Goal: Task Accomplishment & Management: Manage account settings

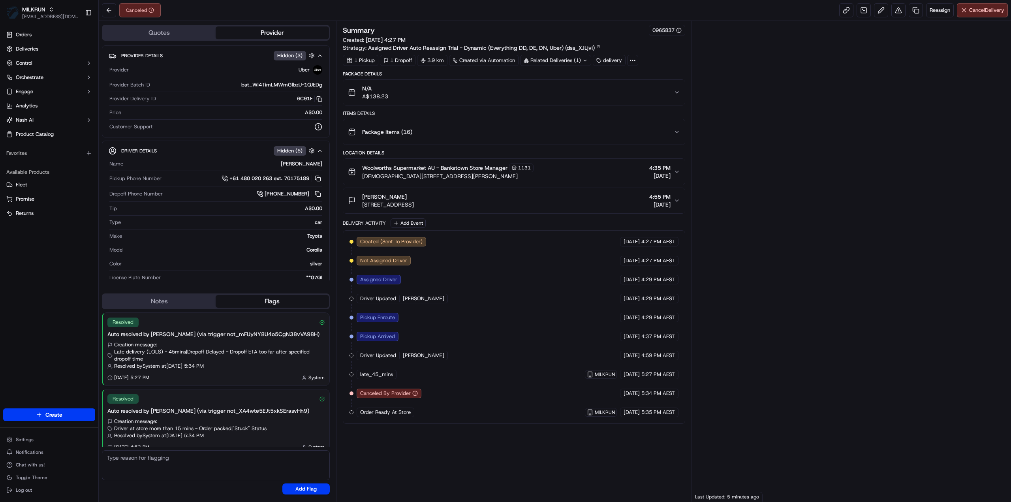
scroll to position [7, 0]
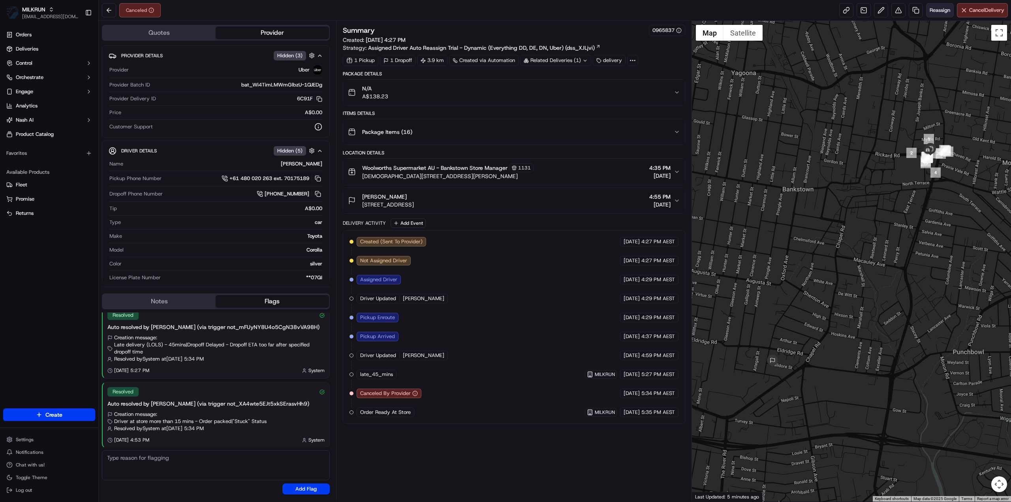
click at [937, 11] on span "Reassign" at bounding box center [940, 10] width 21 height 7
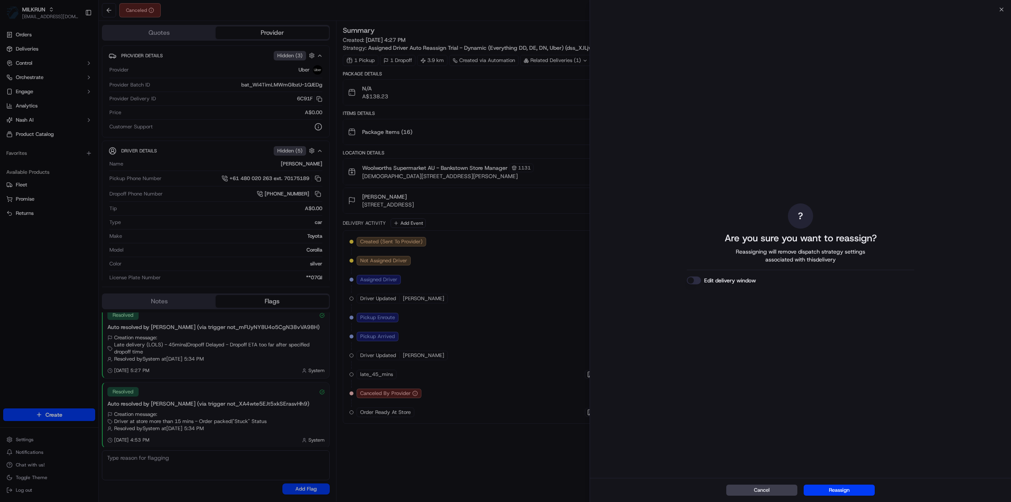
click at [851, 493] on button "Reassign" at bounding box center [839, 490] width 71 height 11
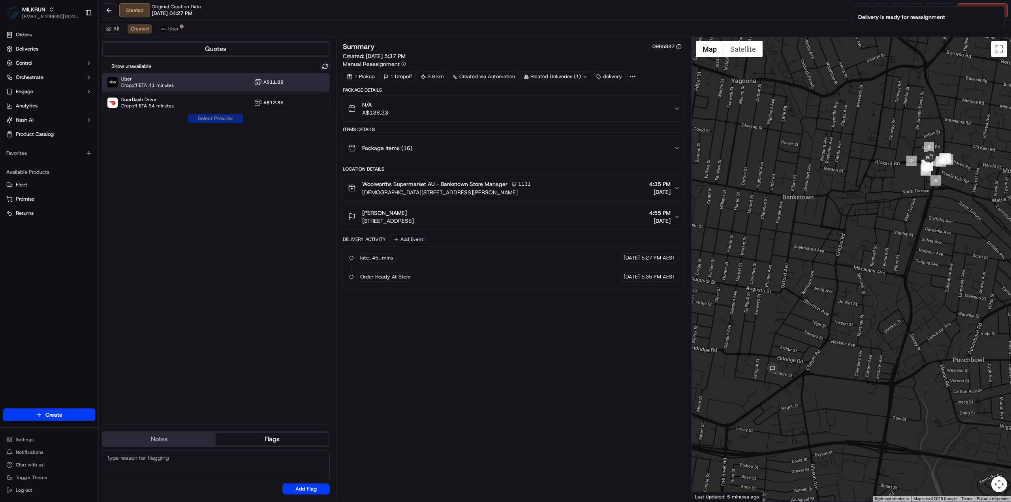
click at [159, 81] on span "Uber" at bounding box center [147, 79] width 53 height 6
click at [202, 119] on button "Assign Provider" at bounding box center [216, 118] width 56 height 9
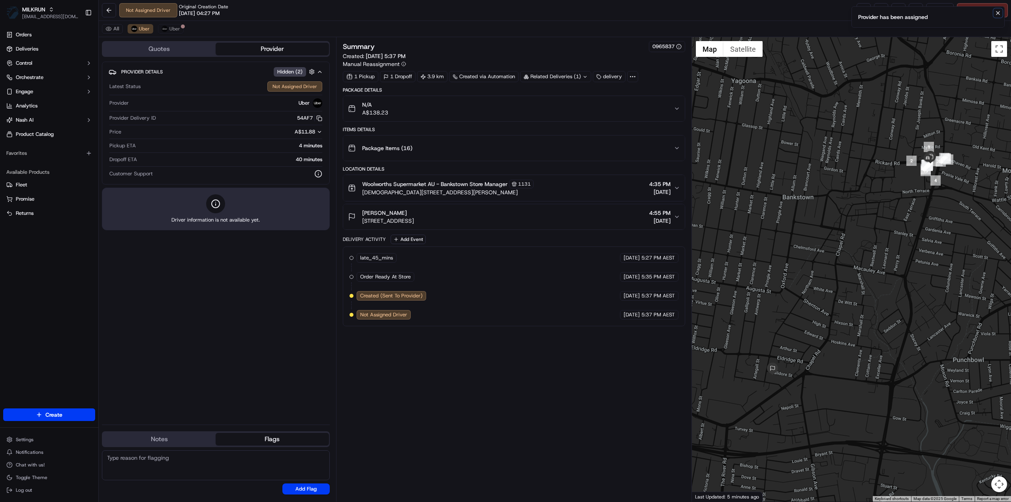
click at [997, 13] on icon "Notifications (F8)" at bounding box center [998, 13] width 6 height 6
click at [863, 10] on link at bounding box center [864, 10] width 14 height 14
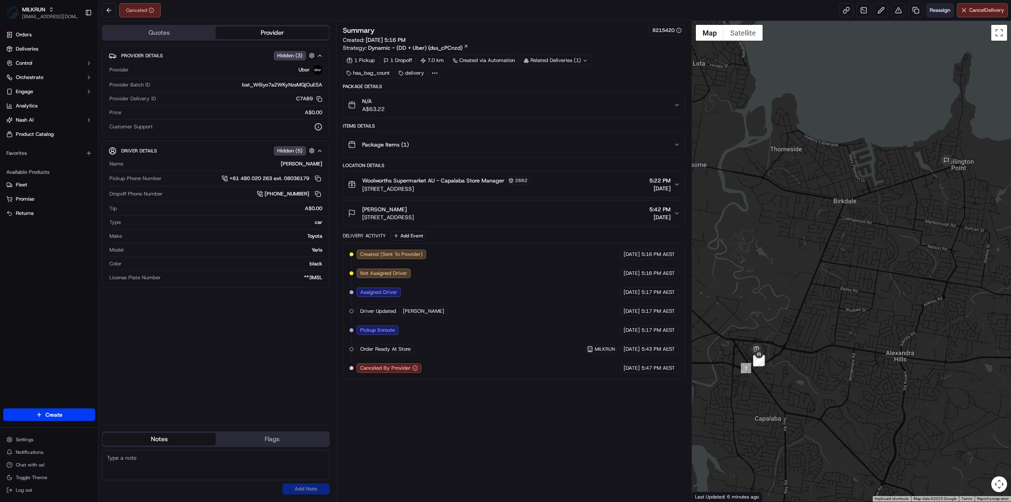
click at [939, 11] on span "Reassign" at bounding box center [940, 10] width 21 height 7
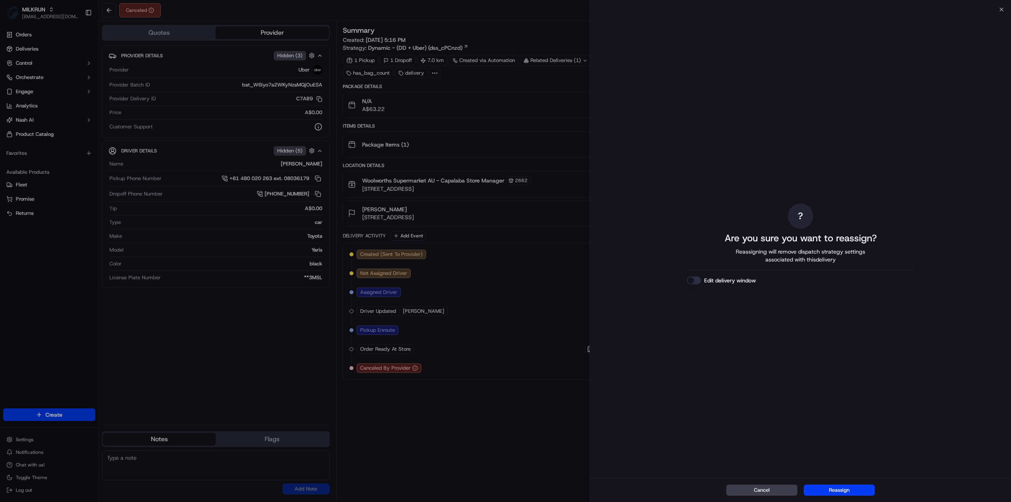
drag, startPoint x: 842, startPoint y: 492, endPoint x: 849, endPoint y: 493, distance: 7.2
click at [842, 493] on button "Reassign" at bounding box center [839, 490] width 71 height 11
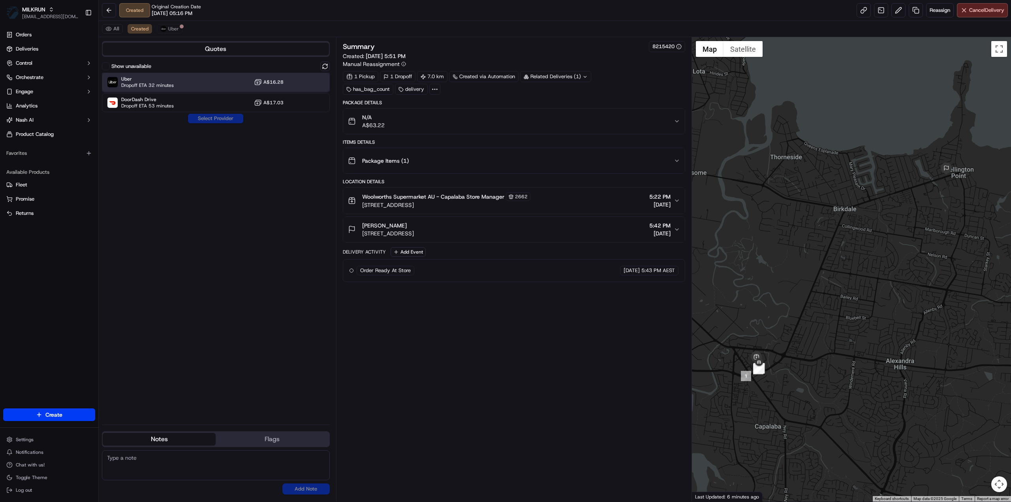
click at [192, 80] on div "Uber Dropoff ETA 32 minutes A$16.28" at bounding box center [216, 82] width 228 height 19
click at [222, 122] on button "Assign Provider" at bounding box center [216, 118] width 56 height 9
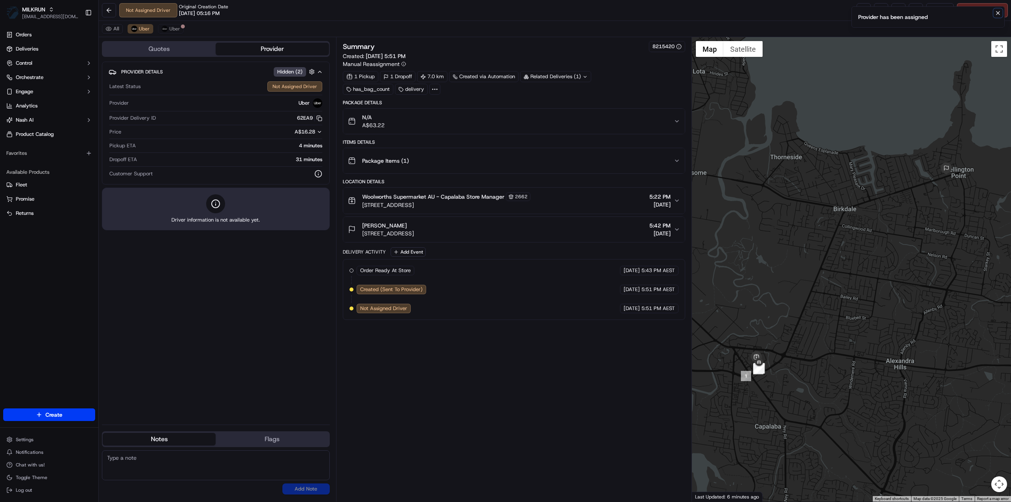
click at [995, 14] on icon "Notifications (F8)" at bounding box center [998, 13] width 6 height 6
click at [859, 15] on link at bounding box center [864, 10] width 14 height 14
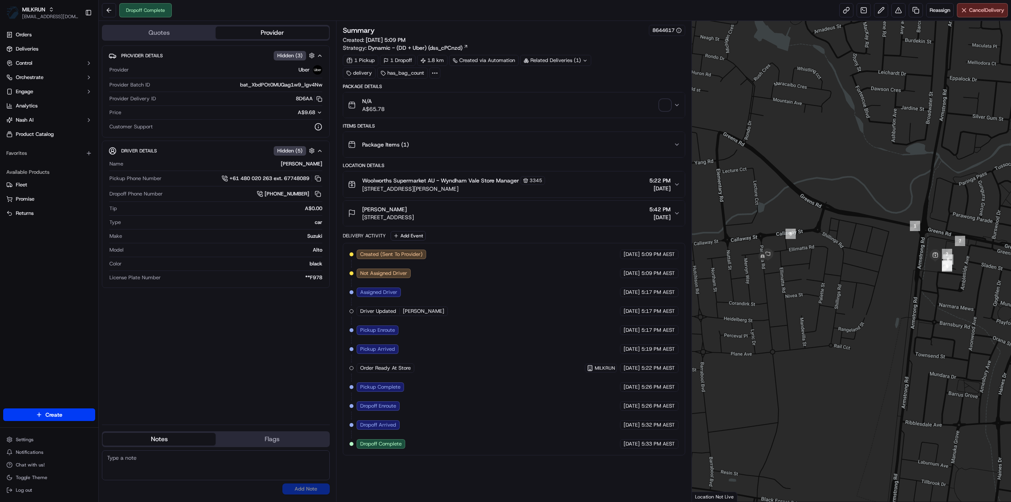
drag, startPoint x: 474, startPoint y: 216, endPoint x: 358, endPoint y: 214, distance: 116.1
click at [358, 214] on div "Riemi Hernandez 13 Pankina Rd, Mambourin, VIC 3024, AU 5:42 PM 17/09/2025" at bounding box center [511, 213] width 326 height 16
click at [495, 220] on button "Riemi Hernandez 13 Pankina Rd, Mambourin, VIC 3024, AU 5:42 PM 17/09/2025" at bounding box center [514, 213] width 342 height 25
click at [476, 217] on div "Riemi Hernandez 13 Pankina Rd, Mambourin, VIC 3024, AU 5:42 PM 17/09/2025" at bounding box center [511, 213] width 326 height 16
drag, startPoint x: 475, startPoint y: 217, endPoint x: 362, endPoint y: 216, distance: 112.9
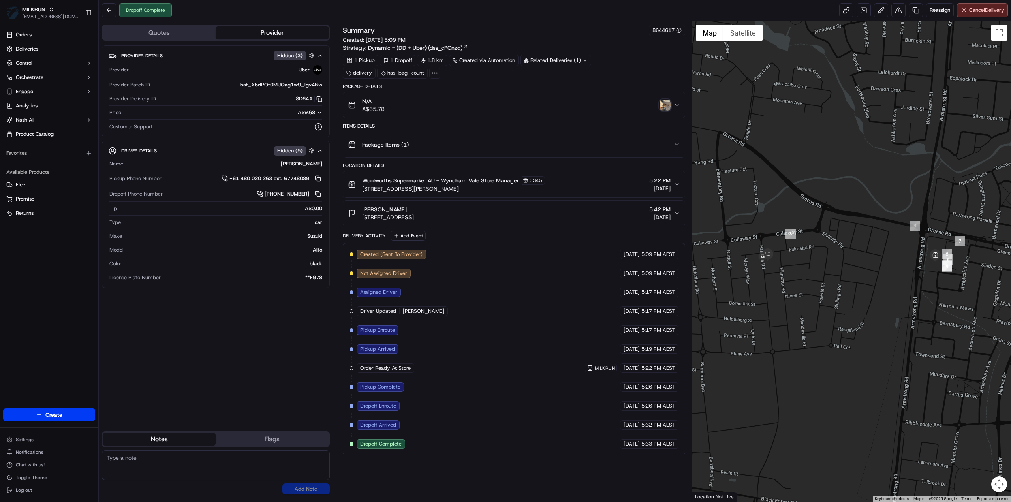
click at [362, 216] on div "Riemi Hernandez 13 Pankina Rd, Mambourin, VIC 3024, AU 5:42 PM 17/09/2025" at bounding box center [511, 213] width 326 height 16
copy span "13 Pankina Rd, Mambourin, VIC 3024, AU"
click at [105, 15] on button at bounding box center [109, 10] width 14 height 14
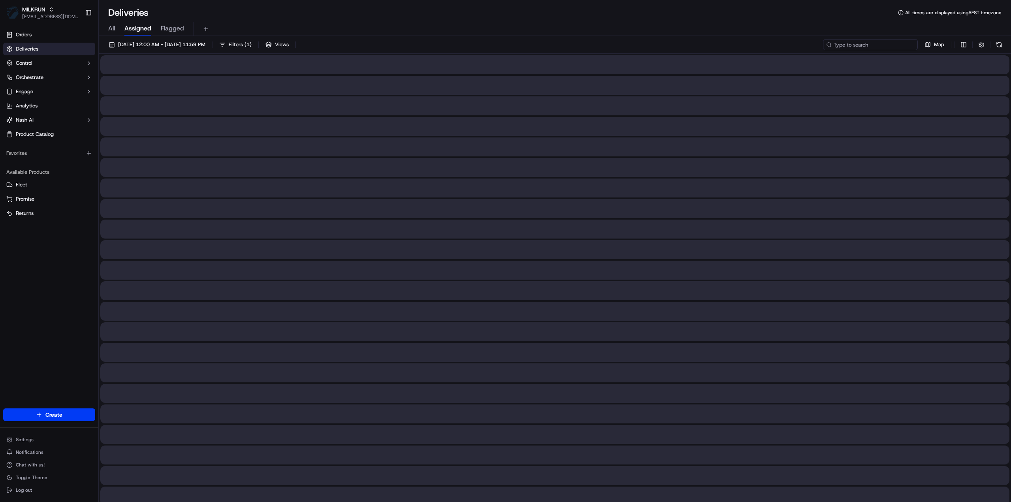
click at [877, 45] on input at bounding box center [870, 44] width 95 height 11
paste input "13 Pankina Rd, Mambourin, VIC 3024, AU"
type input "13 Pankina Rd, Mambourin, VIC 3024, AU"
click at [147, 45] on span "17/09/2025 12:00 AM - 17/09/2025 11:59 PM" at bounding box center [161, 44] width 87 height 7
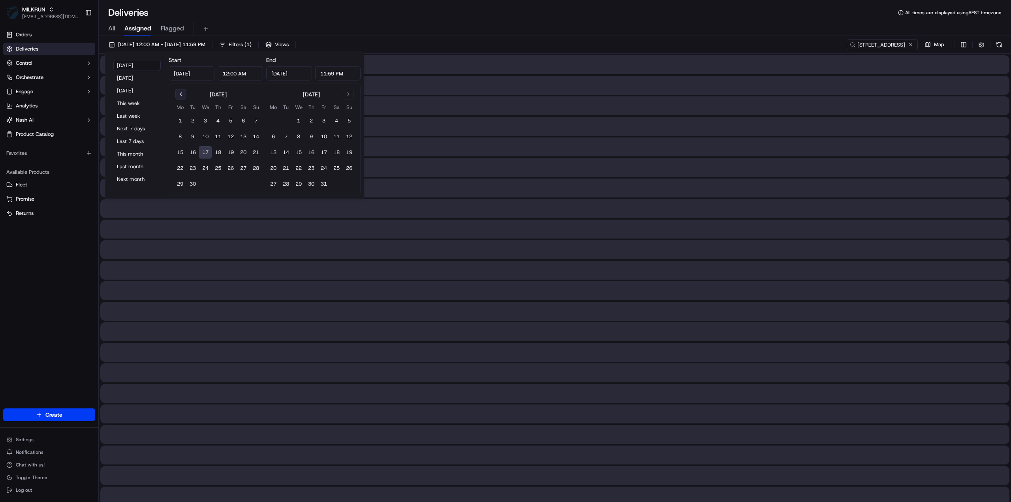
click at [178, 97] on button "Go to previous month" at bounding box center [180, 94] width 11 height 11
click at [216, 123] on button "1" at bounding box center [218, 121] width 13 height 13
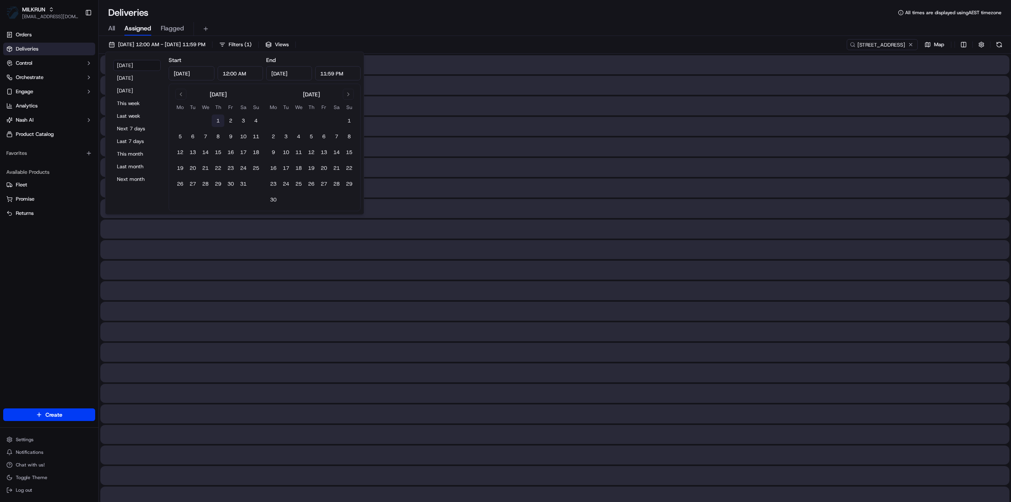
type input "May 1, 2025"
click at [350, 93] on button "Go to next month" at bounding box center [348, 94] width 11 height 11
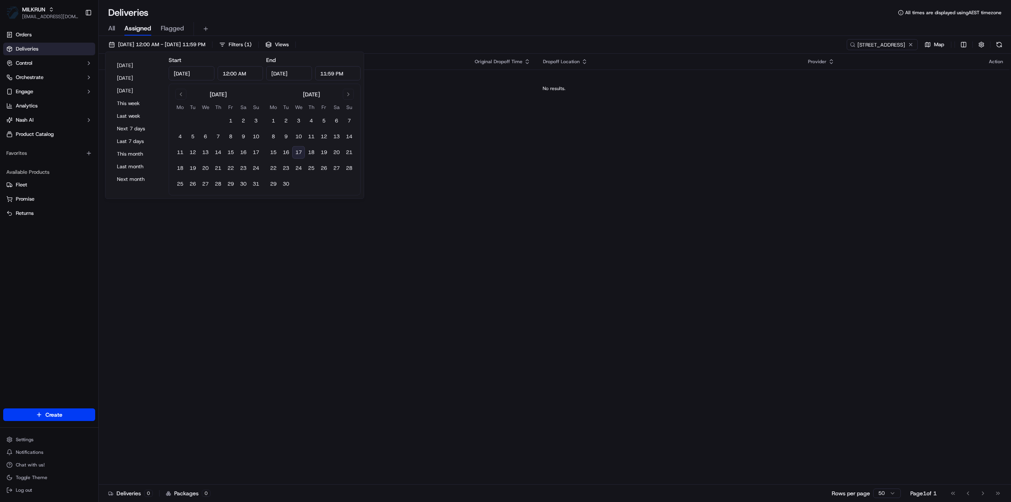
click at [296, 150] on button "17" at bounding box center [298, 152] width 13 height 13
type input "Sep 17, 2025"
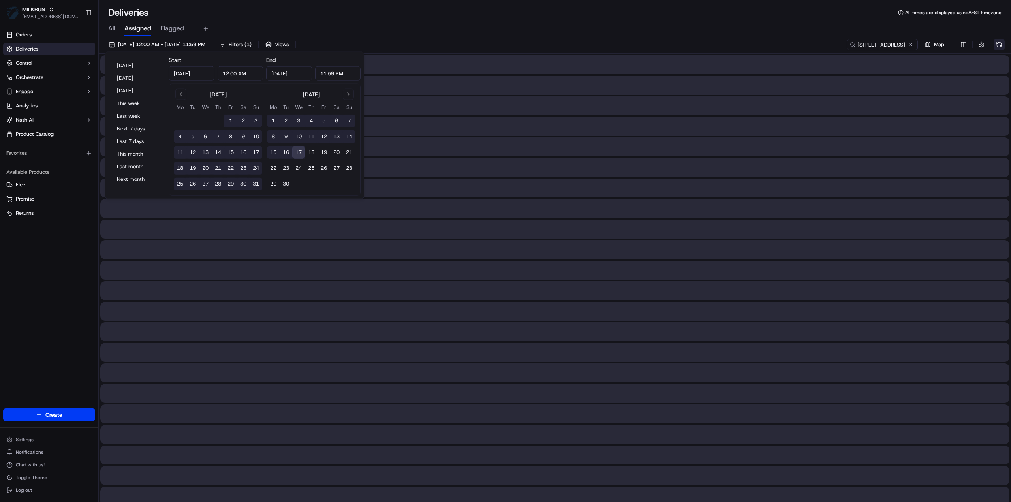
click at [1000, 44] on button at bounding box center [999, 44] width 11 height 11
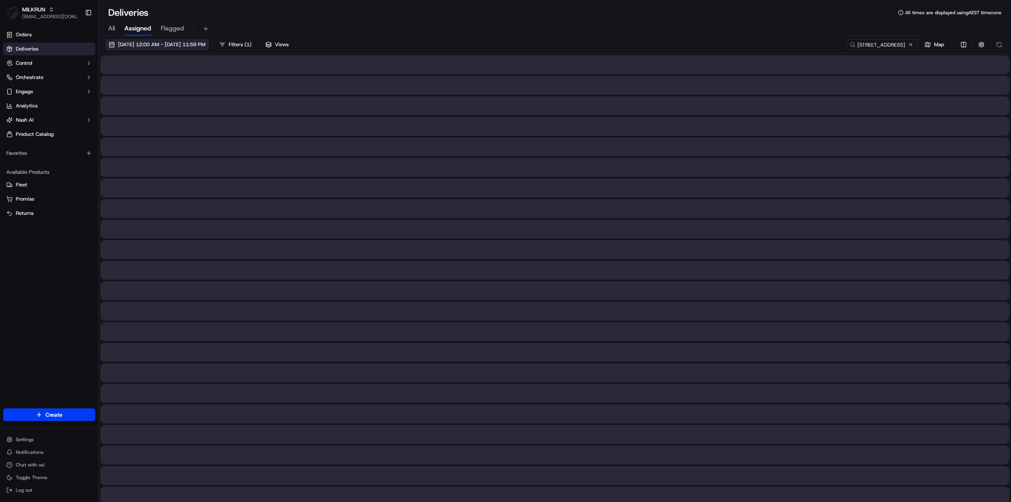
click at [178, 49] on button "01/05/2025 12:00 AM - 17/09/2025 11:59 PM" at bounding box center [157, 44] width 104 height 11
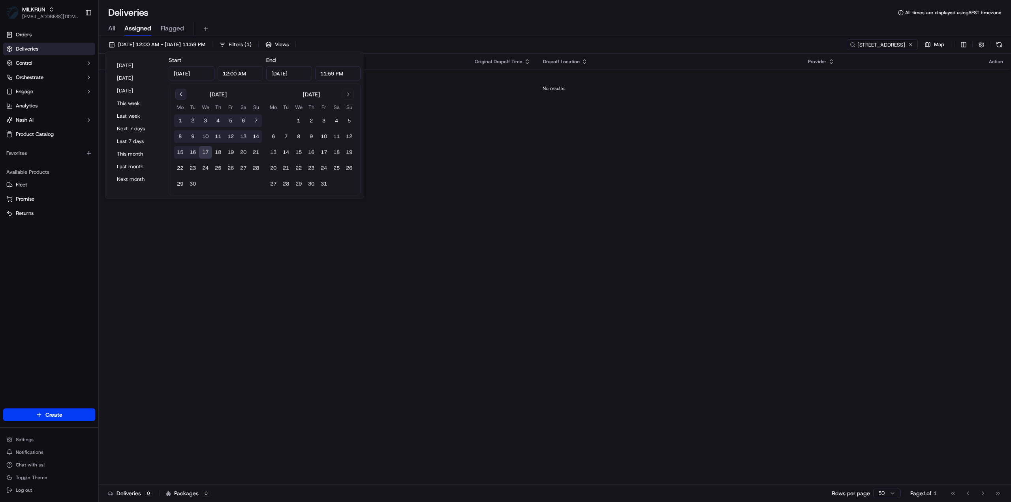
click at [183, 93] on button "Go to previous month" at bounding box center [180, 94] width 11 height 11
click at [180, 185] on button "25" at bounding box center [180, 184] width 13 height 13
type input "Aug 25, 2025"
click at [295, 151] on button "17" at bounding box center [298, 152] width 13 height 13
type input "Sep 17, 2025"
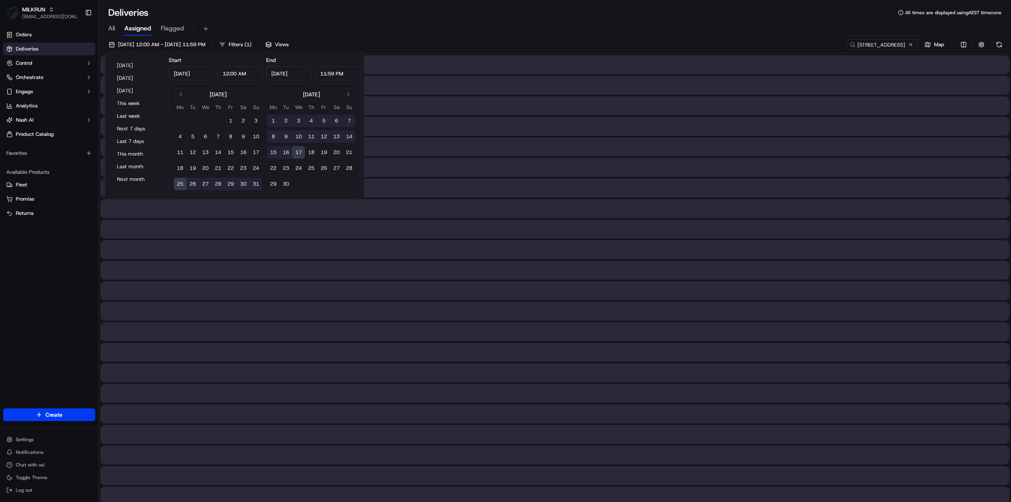
click at [689, 91] on div at bounding box center [554, 85] width 909 height 19
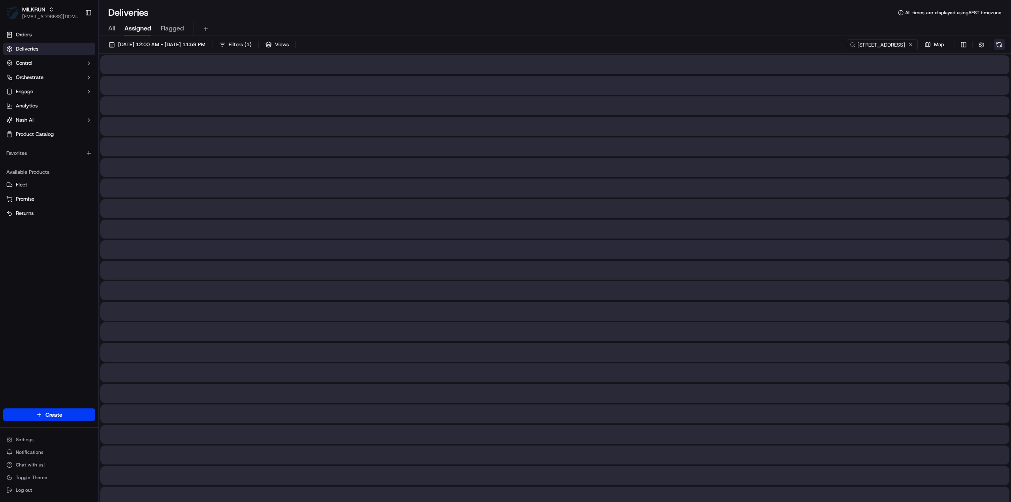
click at [998, 43] on button at bounding box center [999, 44] width 11 height 11
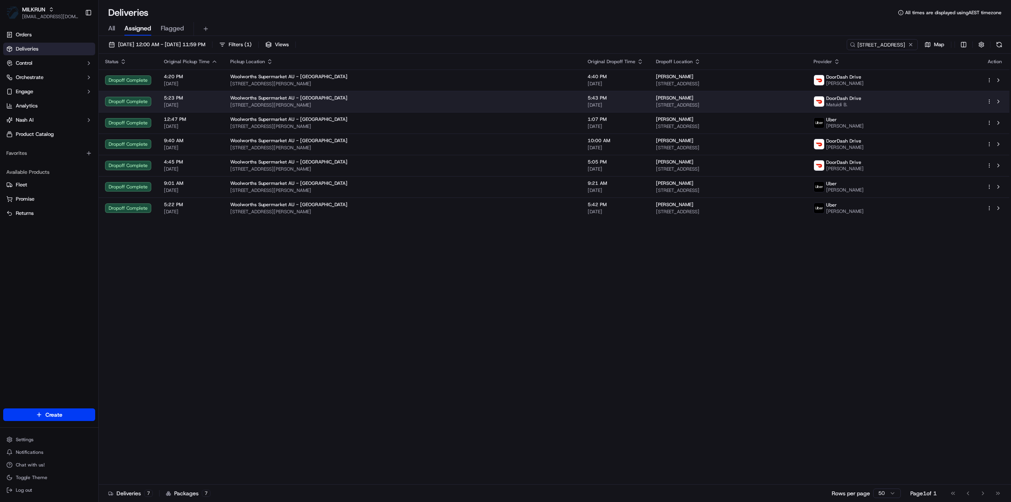
click at [942, 106] on div "DoorDash Drive Matuidi B." at bounding box center [894, 101] width 160 height 13
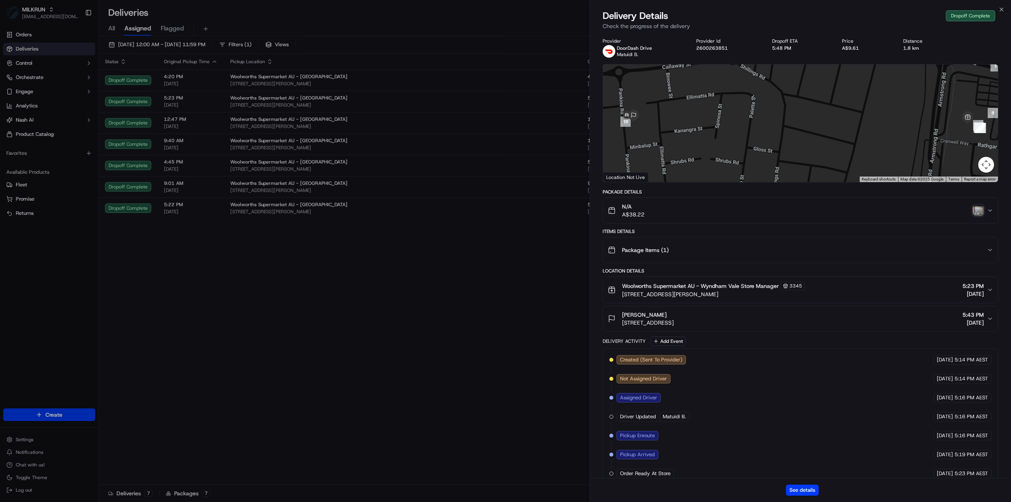
click at [978, 209] on img "button" at bounding box center [978, 210] width 11 height 11
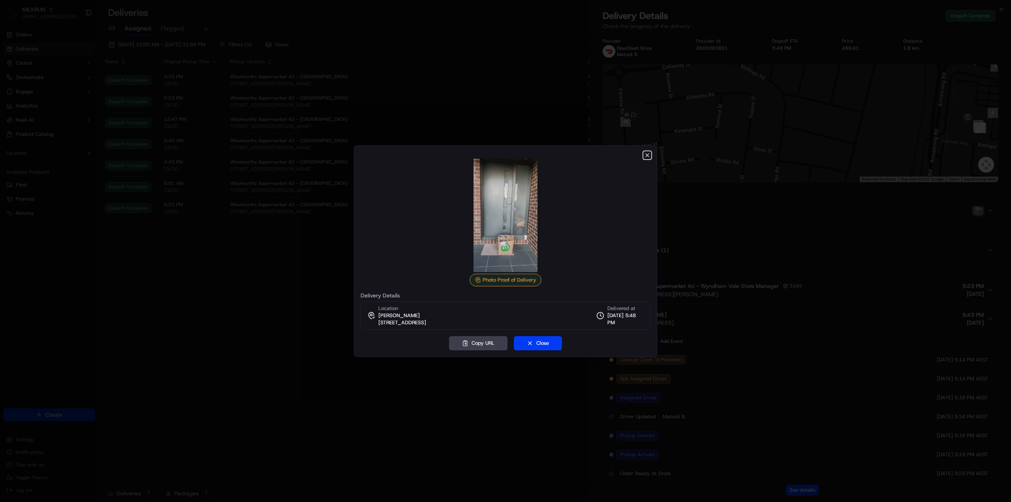
click at [646, 157] on icon "button" at bounding box center [647, 155] width 3 height 3
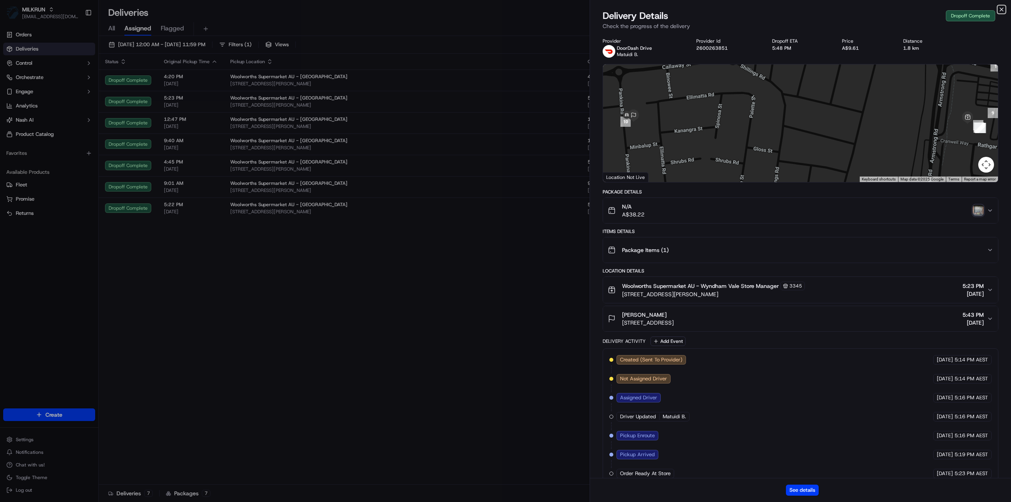
click at [1003, 9] on icon "button" at bounding box center [1001, 9] width 6 height 6
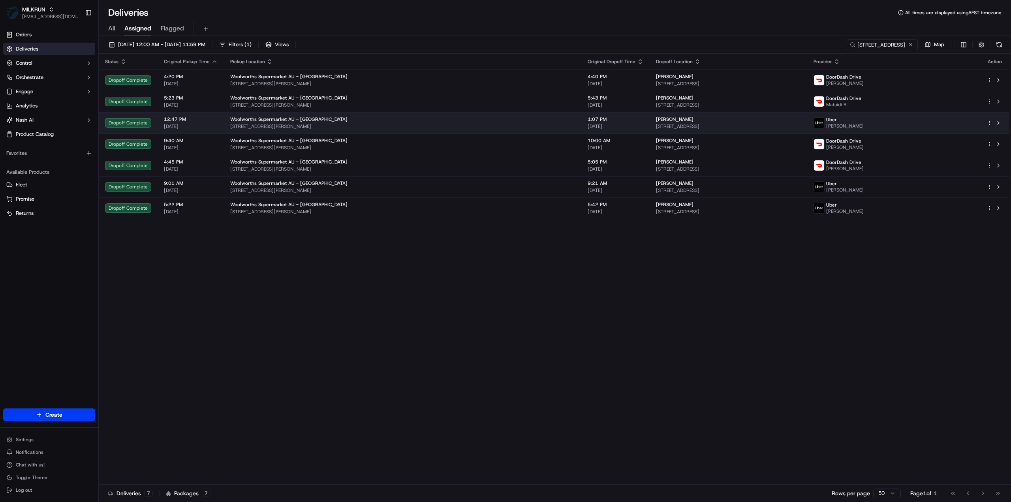
click at [871, 126] on div "Uber sarpreet S." at bounding box center [894, 122] width 160 height 13
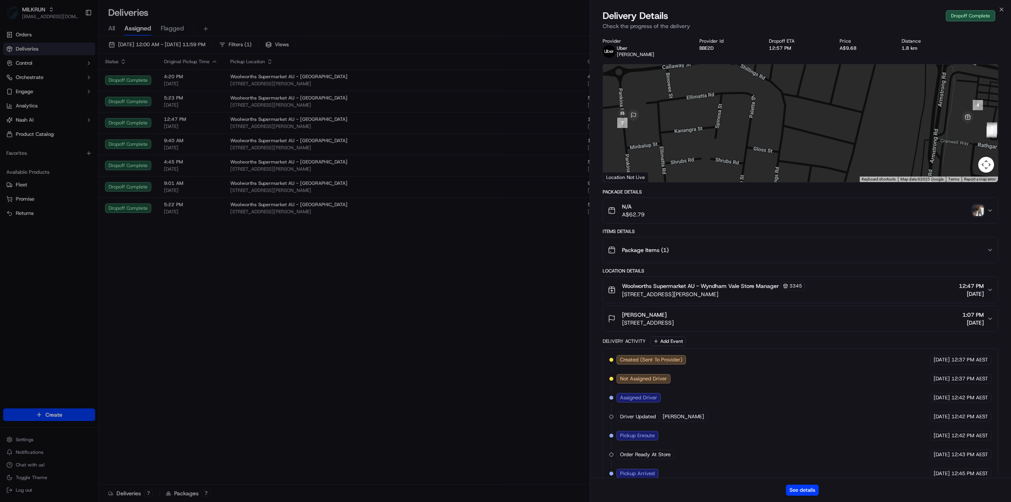
click at [983, 207] on img "button" at bounding box center [978, 210] width 11 height 11
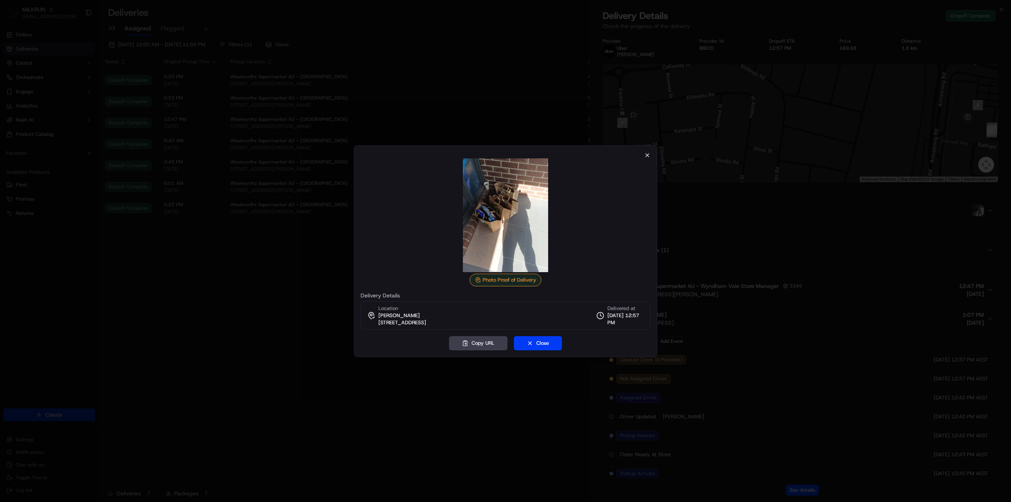
click at [650, 156] on div "Photo Proof of Delivery Delivery Details Location Riemi Hernandez 13 Pankina Rd…" at bounding box center [505, 251] width 303 height 212
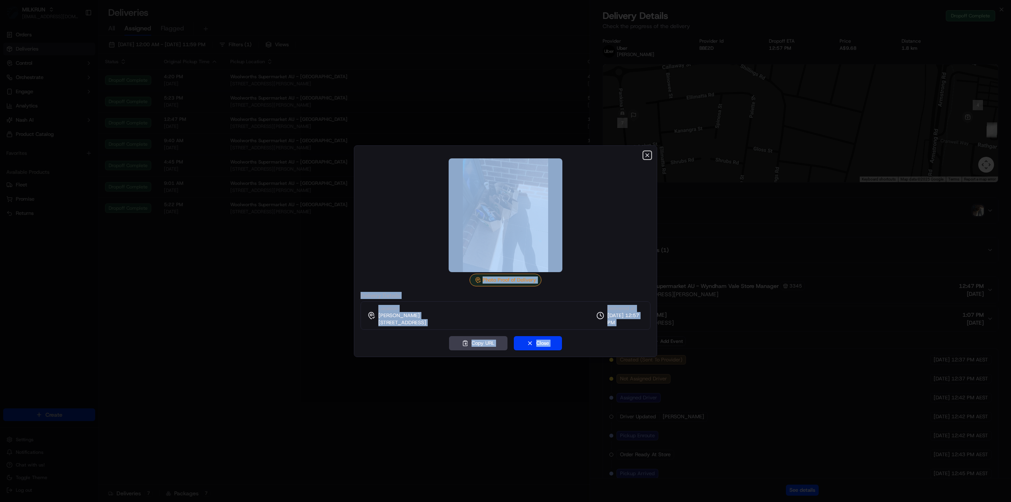
click at [649, 158] on icon "button" at bounding box center [647, 155] width 6 height 6
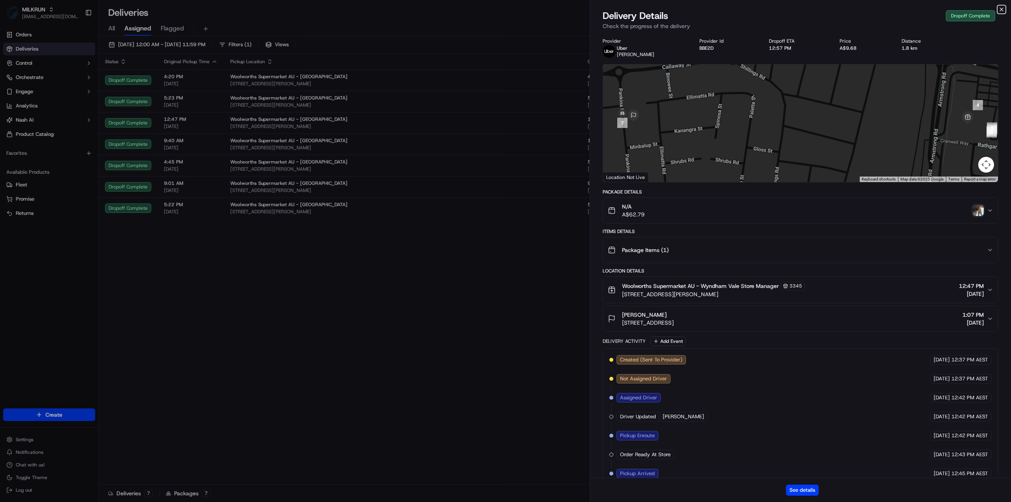
click at [1002, 8] on icon "button" at bounding box center [1001, 9] width 6 height 6
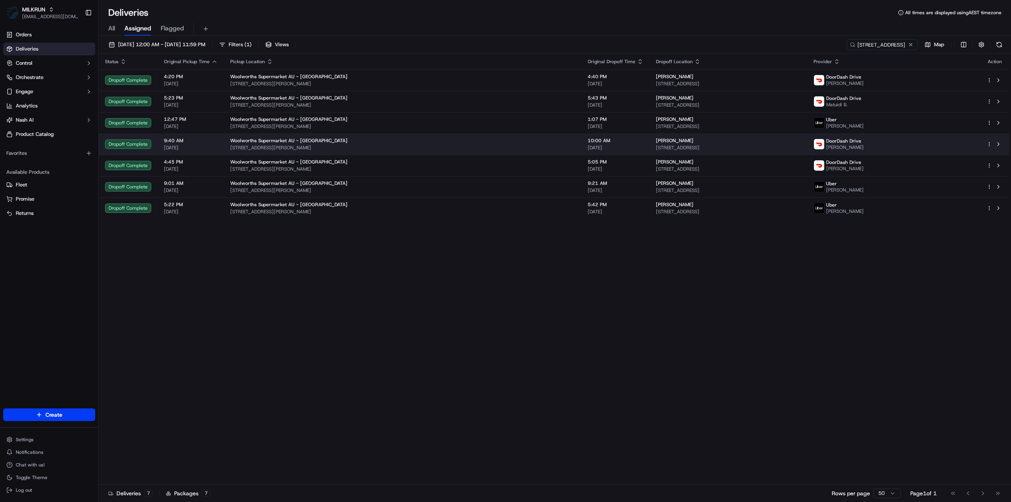
click at [901, 143] on div "DoorDash Drive Karimbasha S." at bounding box center [894, 144] width 160 height 13
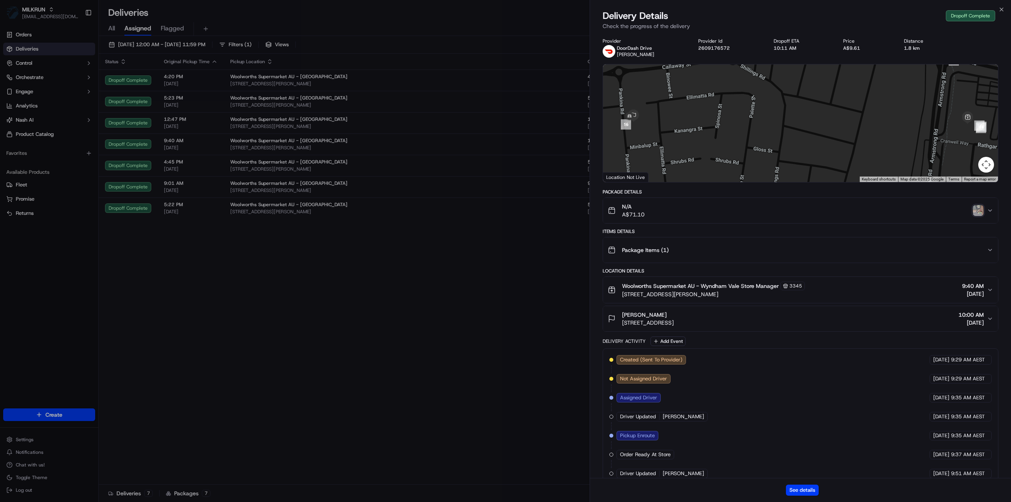
click at [980, 211] on img "button" at bounding box center [978, 210] width 11 height 11
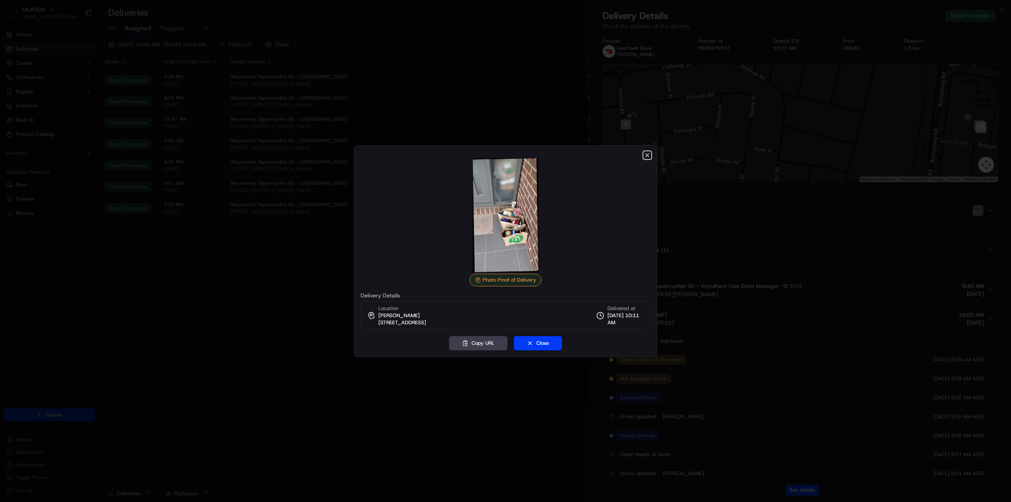
click at [647, 156] on icon "button" at bounding box center [647, 155] width 6 height 6
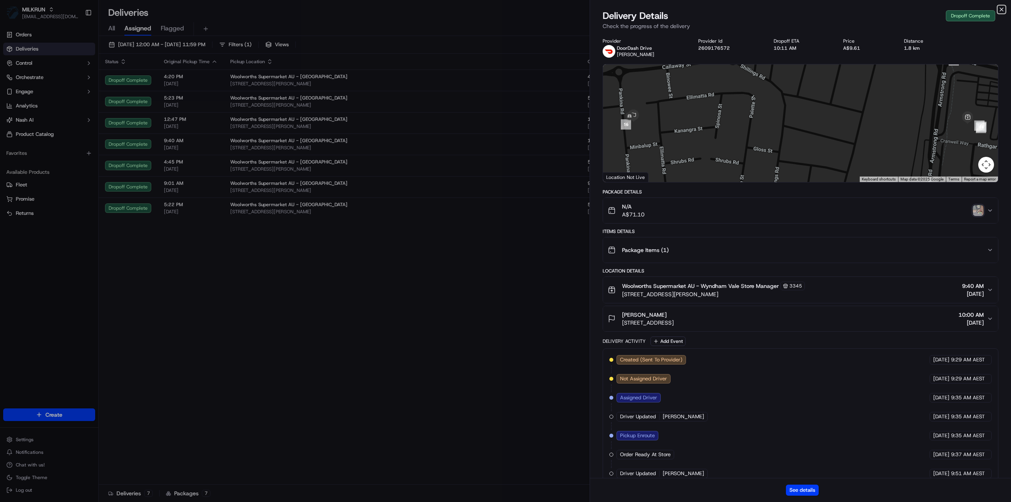
click at [1003, 11] on icon "button" at bounding box center [1001, 9] width 6 height 6
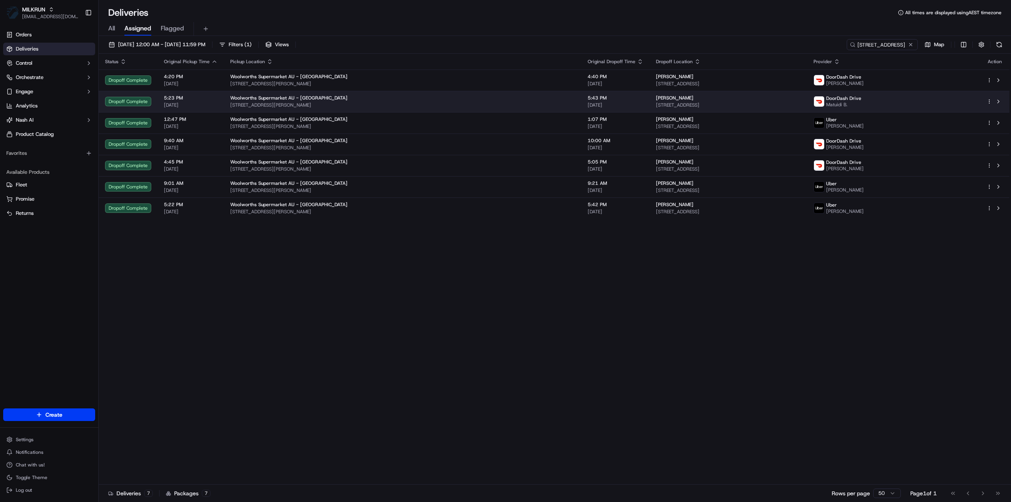
click at [853, 98] on span "DoorDash Drive" at bounding box center [843, 98] width 35 height 6
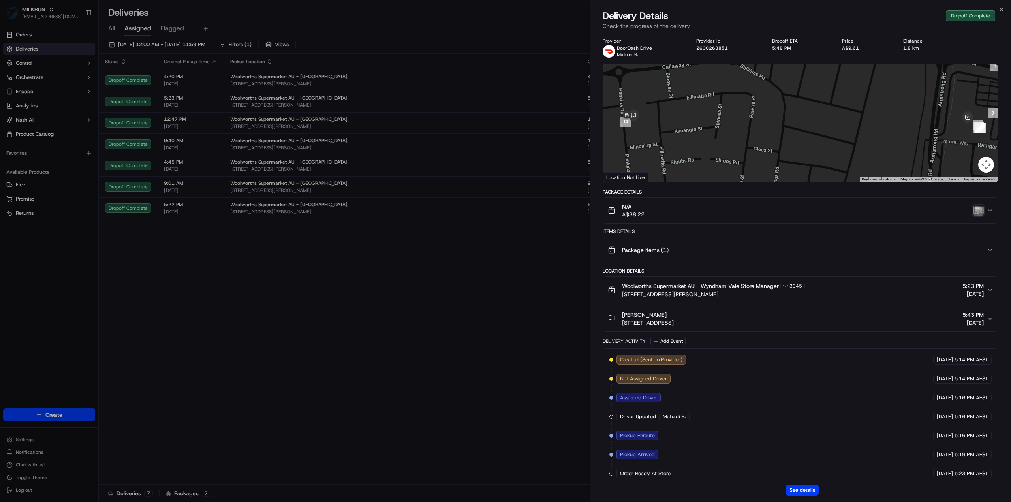
click at [977, 211] on img "button" at bounding box center [978, 210] width 11 height 11
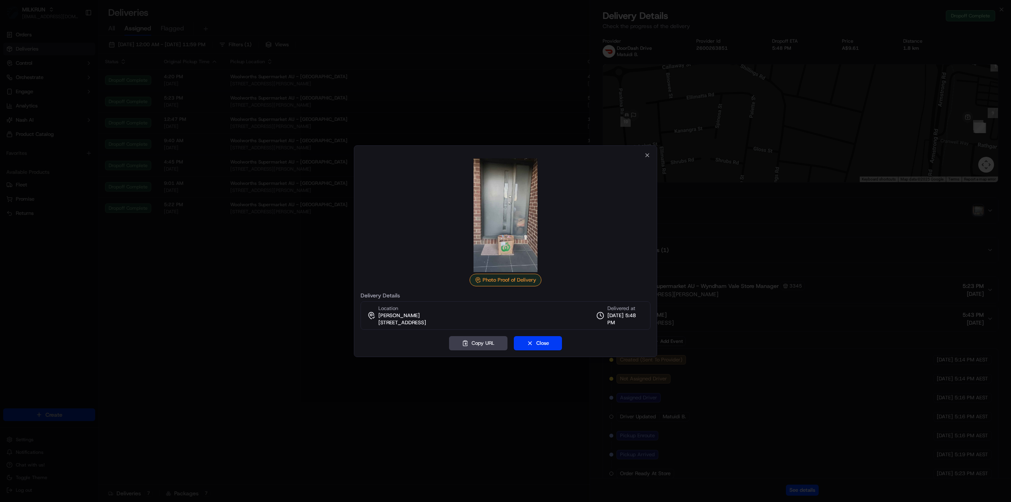
click at [629, 224] on div at bounding box center [506, 215] width 290 height 114
click at [645, 155] on icon "button" at bounding box center [647, 155] width 6 height 6
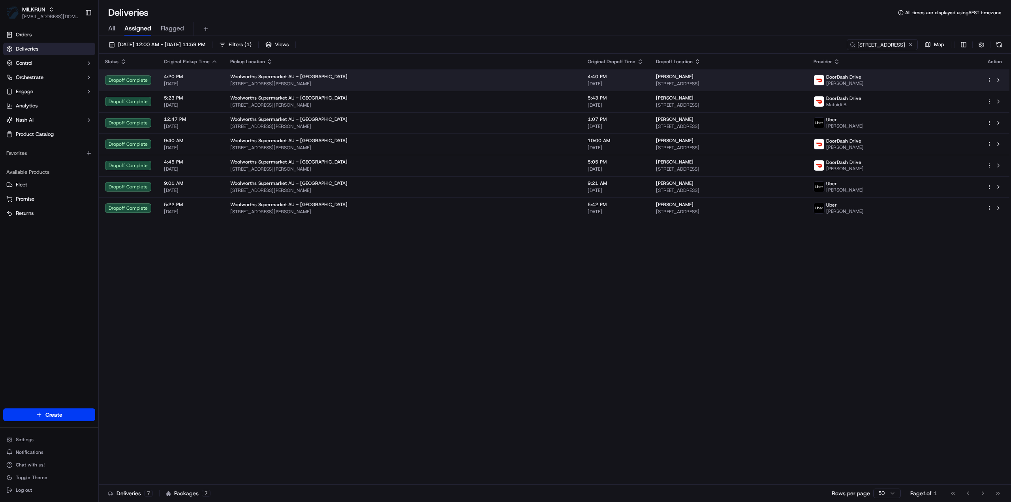
click at [656, 83] on span "13 Pankina Rd, Mambourin, VIC 3024, AU" at bounding box center [728, 84] width 145 height 6
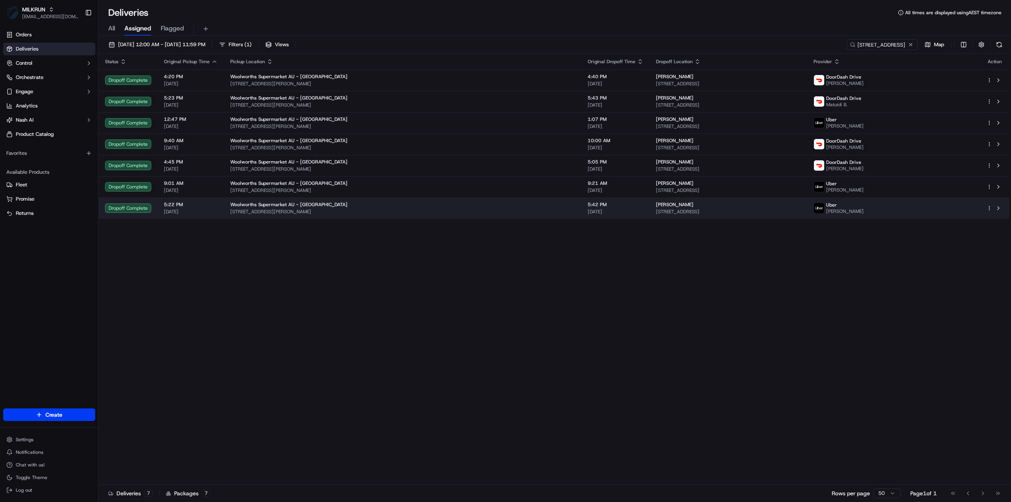
click at [807, 205] on td "Riemi Hernandez 13 Pankina Rd, Mambourin, VIC 3024, AU" at bounding box center [729, 207] width 158 height 21
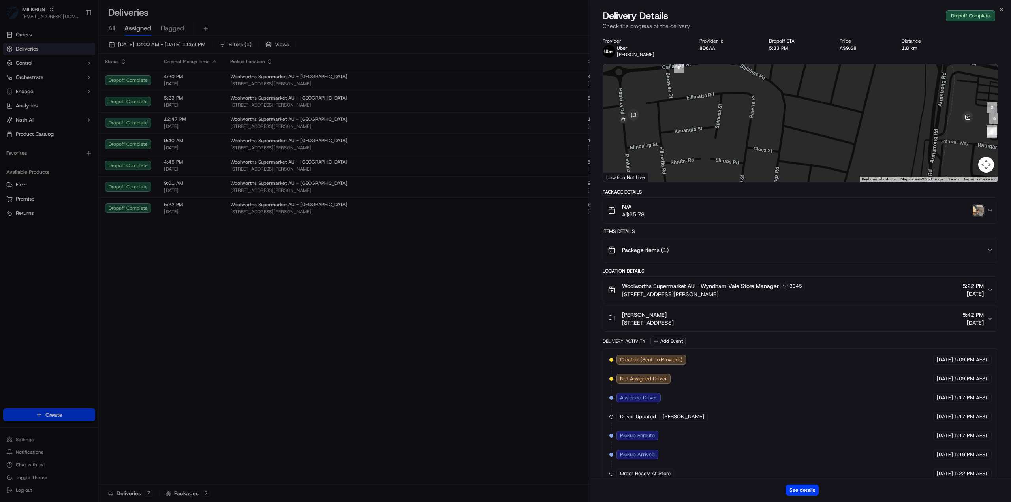
click at [650, 122] on div at bounding box center [800, 123] width 395 height 118
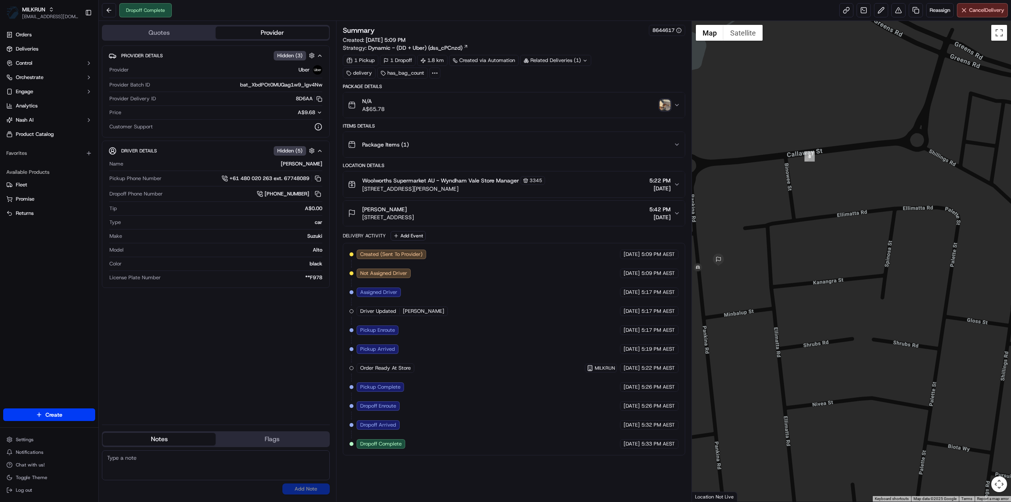
drag, startPoint x: 771, startPoint y: 287, endPoint x: 877, endPoint y: 303, distance: 107.5
click at [877, 303] on div at bounding box center [851, 261] width 319 height 481
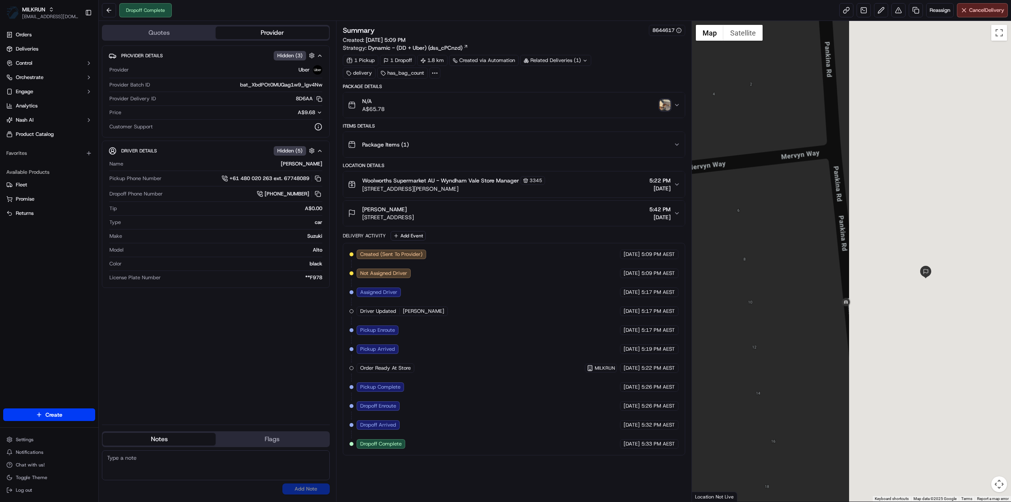
drag, startPoint x: 978, startPoint y: 329, endPoint x: 720, endPoint y: 306, distance: 259.3
click at [720, 306] on div at bounding box center [851, 261] width 319 height 481
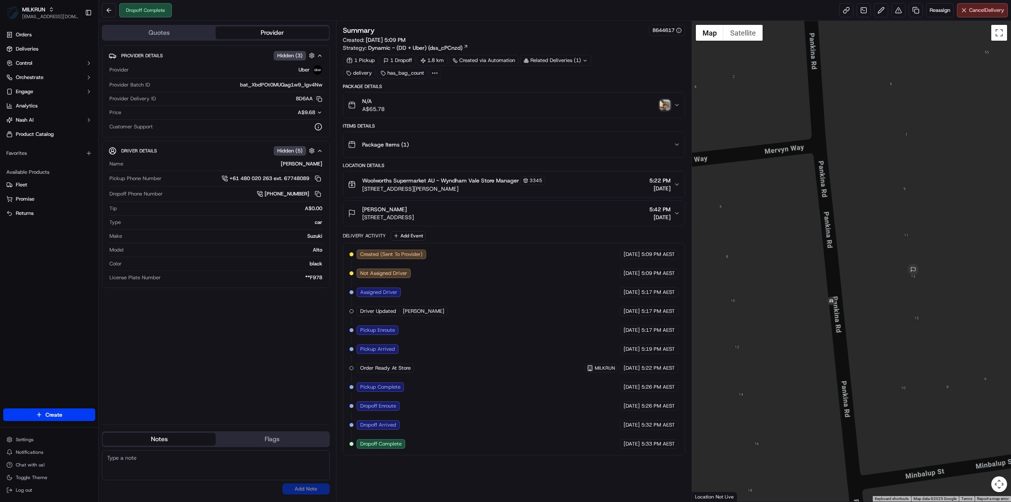
click at [663, 104] on img "button" at bounding box center [664, 105] width 11 height 11
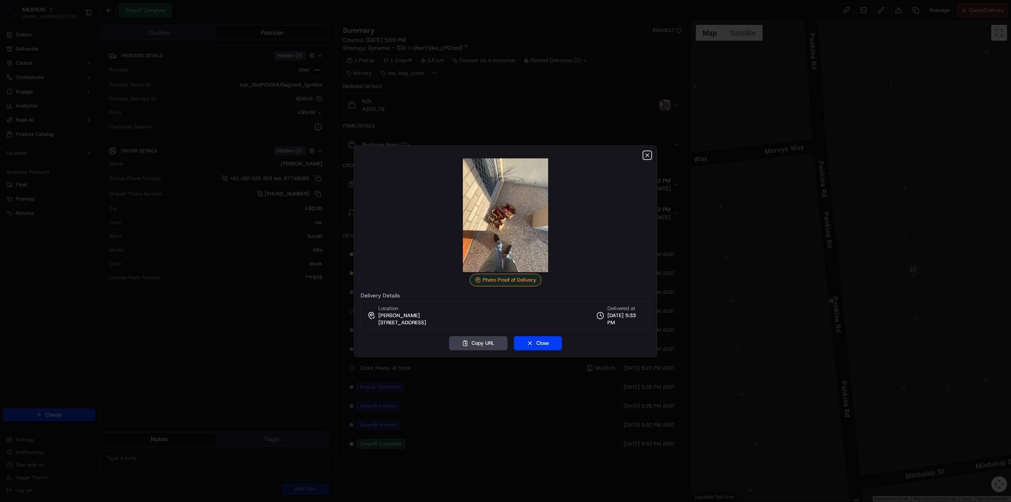
click at [646, 157] on icon "button" at bounding box center [647, 155] width 6 height 6
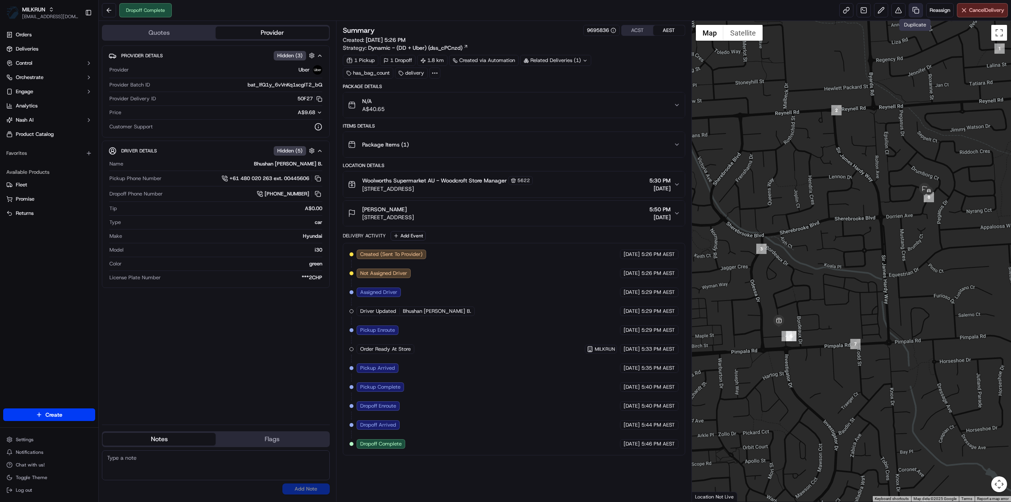
click at [911, 13] on link at bounding box center [916, 10] width 14 height 14
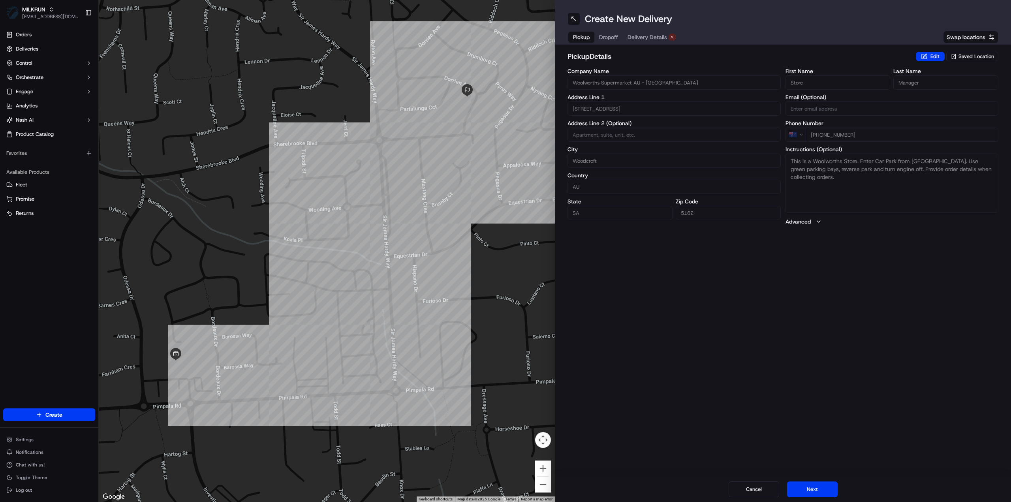
click at [656, 41] on button "Delivery Details" at bounding box center [652, 37] width 58 height 11
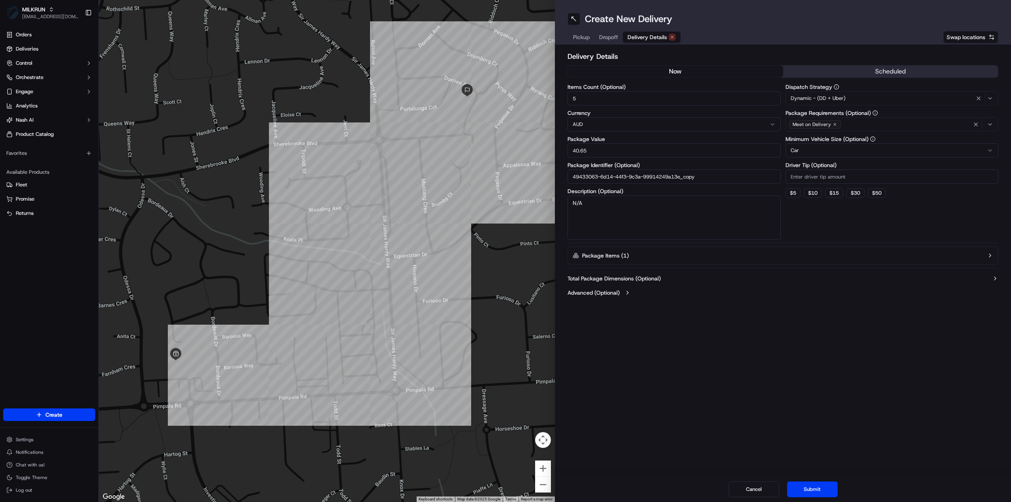
click at [686, 71] on button "now" at bounding box center [675, 72] width 215 height 12
click at [710, 173] on input "49433063-6d14-44f3-9c3a-99914249a13e_copy" at bounding box center [673, 176] width 213 height 14
type input "49433063-6d14-44f3-9c3a-99914249a13e_2"
click at [820, 492] on button "Submit" at bounding box center [812, 489] width 51 height 16
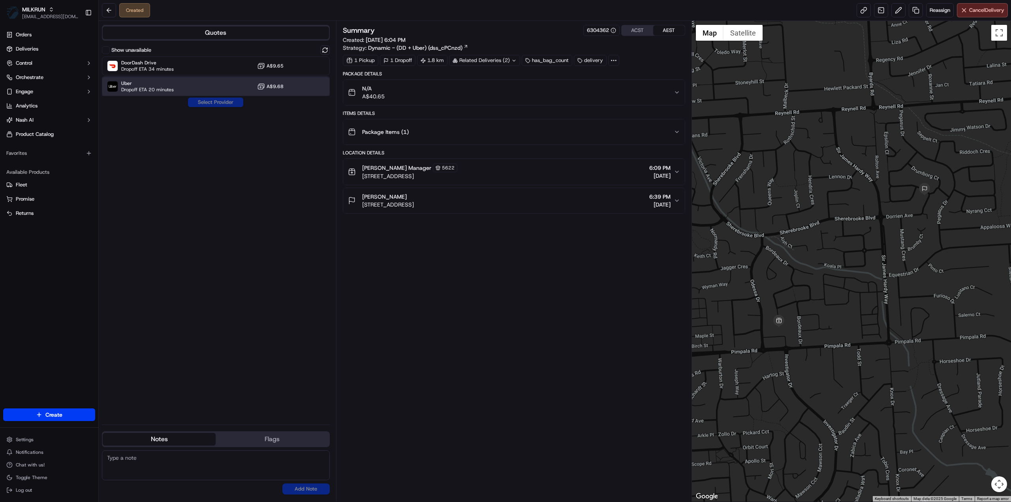
click at [153, 85] on span "Uber" at bounding box center [147, 83] width 53 height 6
click at [197, 100] on button "Assign Provider" at bounding box center [216, 102] width 56 height 9
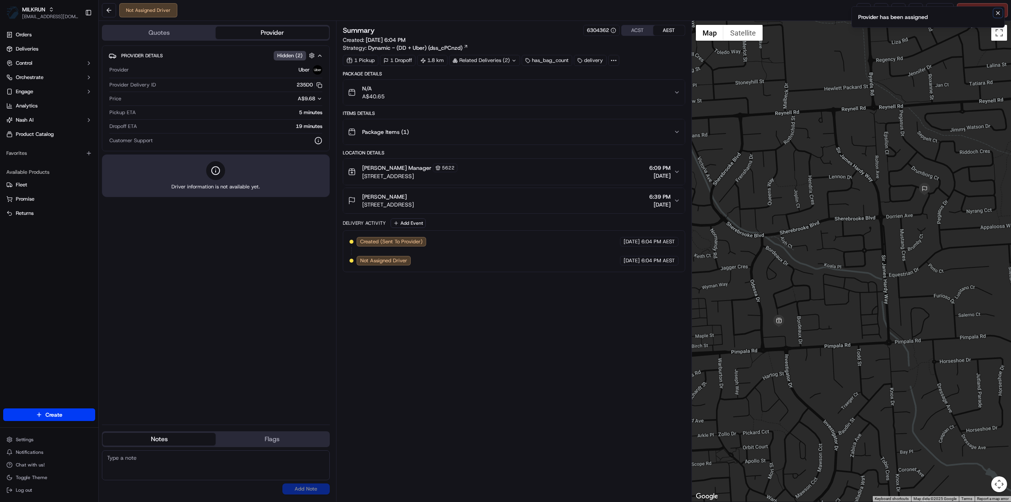
click at [998, 13] on icon "Notifications (F8)" at bounding box center [998, 13] width 6 height 6
click at [864, 10] on link at bounding box center [864, 10] width 14 height 14
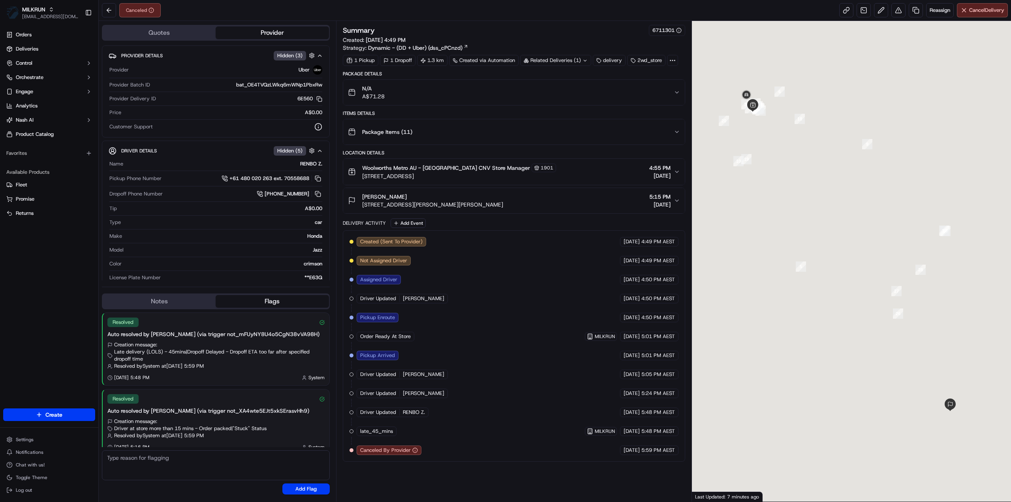
scroll to position [7, 0]
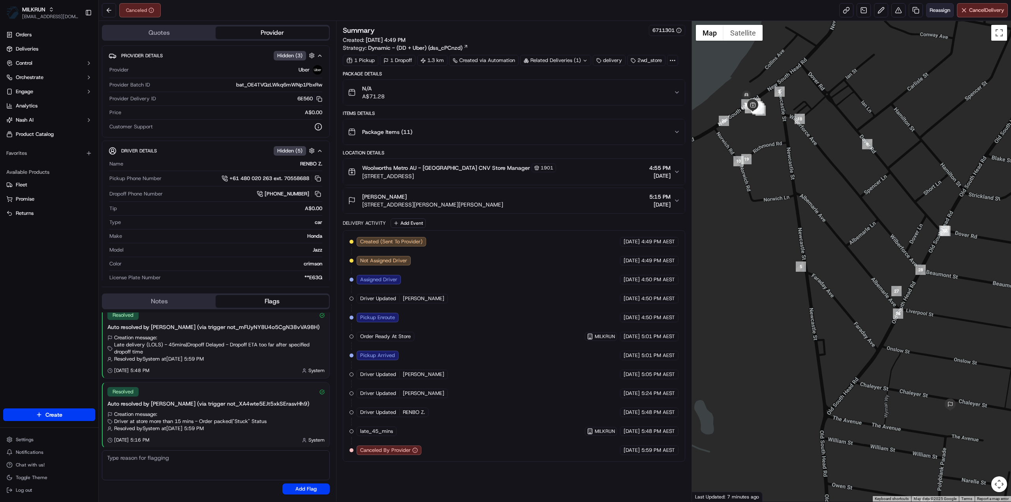
click at [934, 6] on button "Reassign" at bounding box center [940, 10] width 28 height 14
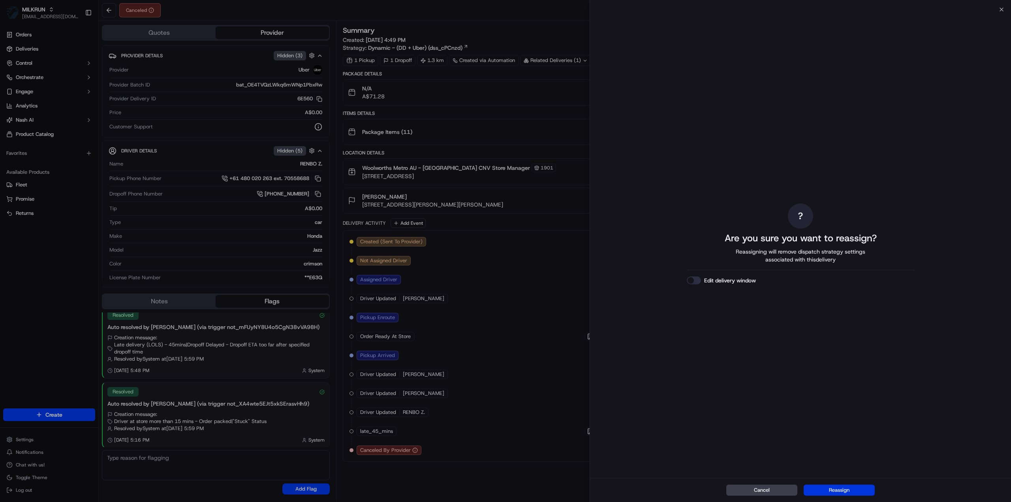
click at [849, 492] on button "Reassign" at bounding box center [839, 490] width 71 height 11
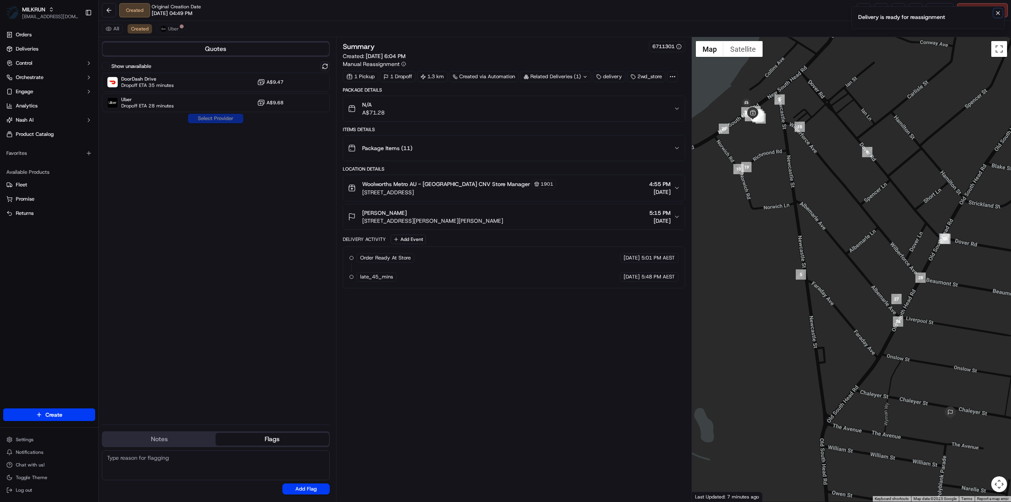
click at [998, 12] on icon "Notifications (F8)" at bounding box center [997, 12] width 3 height 3
click at [153, 105] on span "Dropoff ETA 28 minutes" at bounding box center [147, 106] width 53 height 6
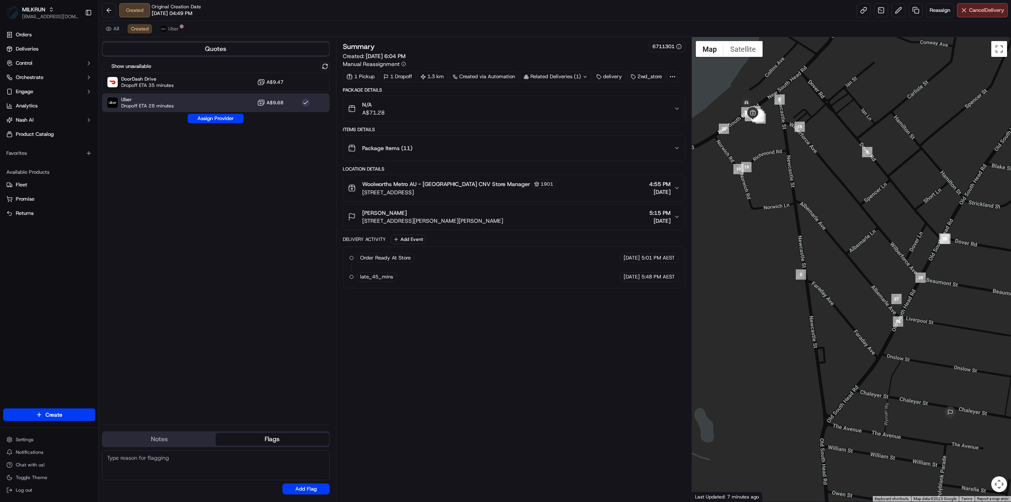
click at [216, 121] on button "Assign Provider" at bounding box center [216, 118] width 56 height 9
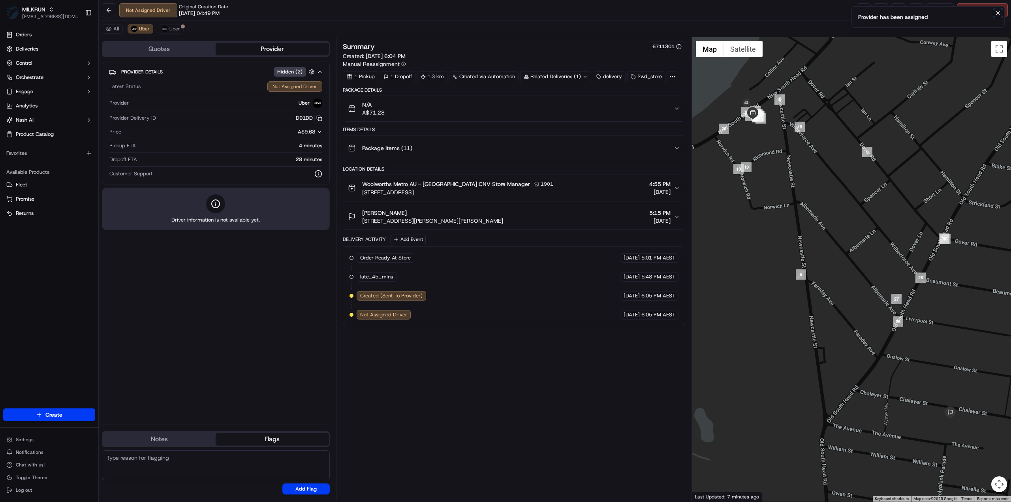
click at [999, 14] on icon "Notifications (F8)" at bounding box center [998, 13] width 6 height 6
click at [863, 9] on link at bounding box center [864, 10] width 14 height 14
